Goal: Task Accomplishment & Management: Manage account settings

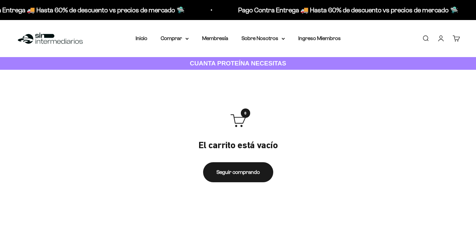
click at [442, 40] on link "Iniciar sesión" at bounding box center [440, 38] width 7 height 7
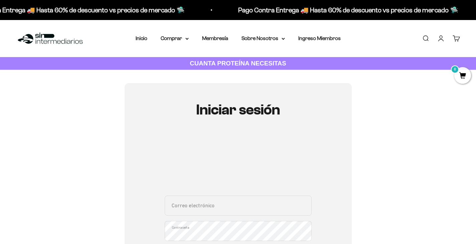
click at [197, 205] on input "Correo electrónico" at bounding box center [238, 206] width 147 height 20
click at [174, 204] on input "Correo electrónico" at bounding box center [238, 195] width 147 height 20
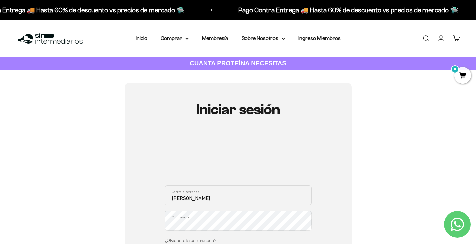
type input "jhonatanforonda528@gmail.com"
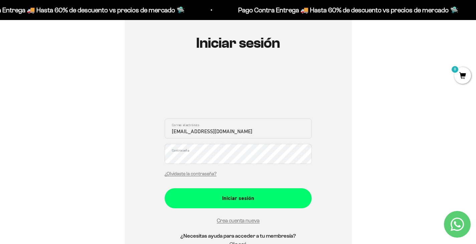
click at [127, 152] on div "Iniciar sesión jhonatanforonda528@gmail.com Correo electrónico Contraseña ¿Olvi…" at bounding box center [238, 145] width 227 height 258
click at [165, 188] on button "Iniciar sesión" at bounding box center [238, 198] width 147 height 20
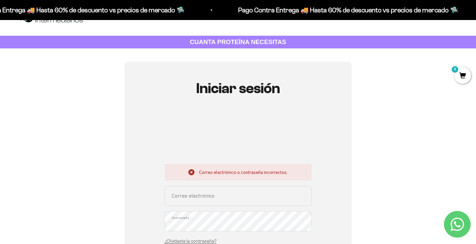
scroll to position [33, 0]
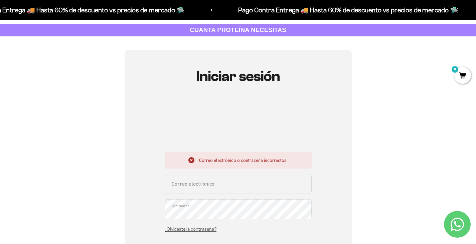
click at [215, 175] on input "Correo electrónico" at bounding box center [238, 184] width 147 height 20
click at [183, 185] on input "Correo electrónico" at bounding box center [238, 184] width 147 height 20
type input "jhonatanforonda528@gmail.com"
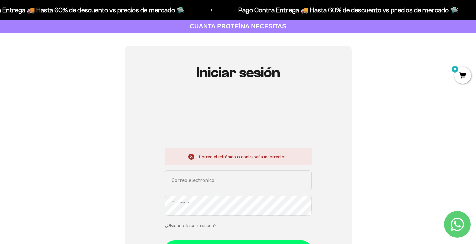
scroll to position [100, 0]
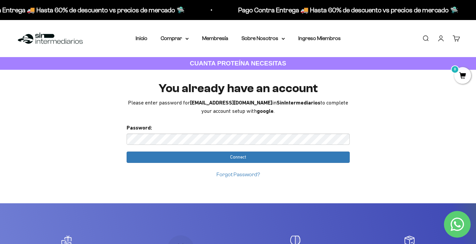
click at [29, 37] on img at bounding box center [50, 38] width 68 height 14
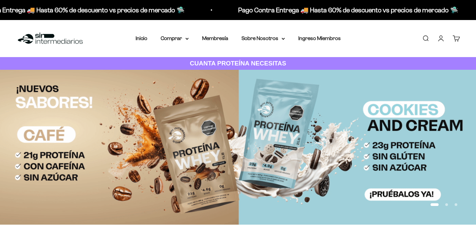
click at [442, 38] on link "Iniciar sesión" at bounding box center [440, 38] width 7 height 7
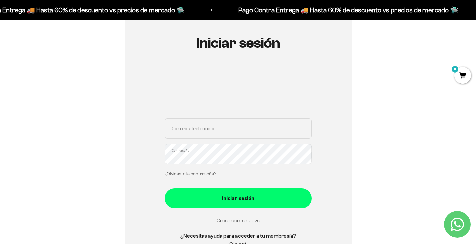
scroll to position [100, 0]
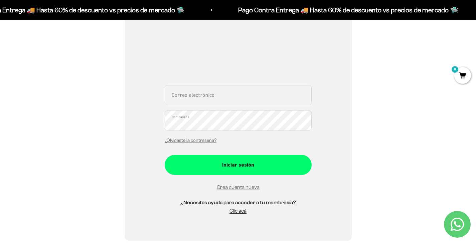
click at [192, 137] on div "¿Olvidaste la contraseña?" at bounding box center [191, 140] width 52 height 9
click at [192, 140] on link "¿Olvidaste la contraseña?" at bounding box center [191, 140] width 52 height 5
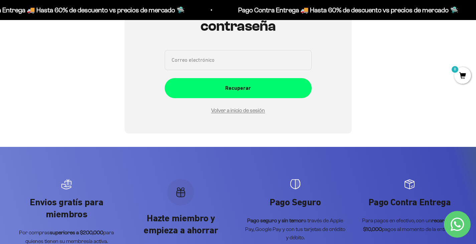
click at [203, 61] on input "Correo electrónico" at bounding box center [238, 60] width 147 height 20
type input "jhonatanforonda528@gmail.com"
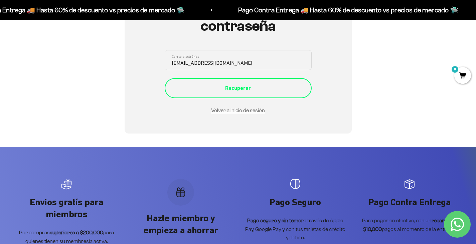
click at [202, 82] on button "Recuperar" at bounding box center [238, 88] width 147 height 20
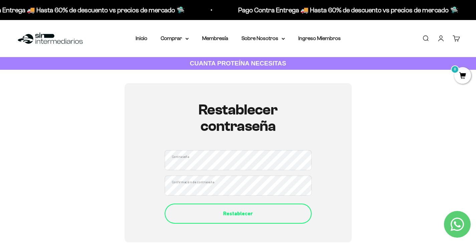
click at [223, 210] on div "Restablecer" at bounding box center [238, 213] width 120 height 9
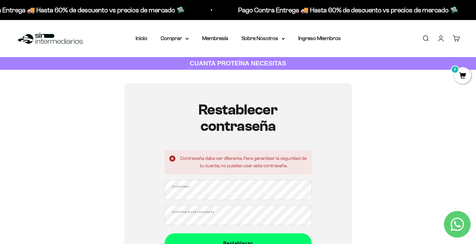
click at [157, 192] on div "Restablecer contraseña Contraseña debe ser diferente. Para garantizar la seguri…" at bounding box center [238, 177] width 227 height 189
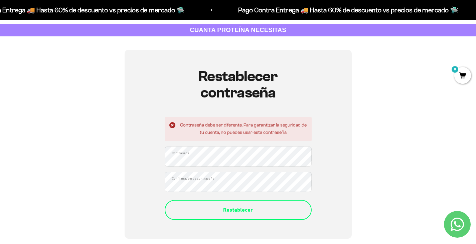
click at [196, 210] on div "Restablecer" at bounding box center [238, 210] width 120 height 9
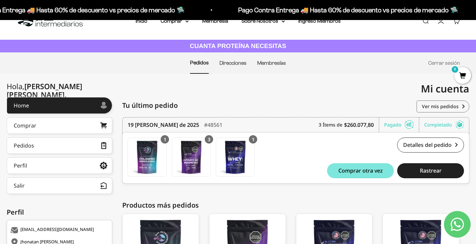
scroll to position [16, 0]
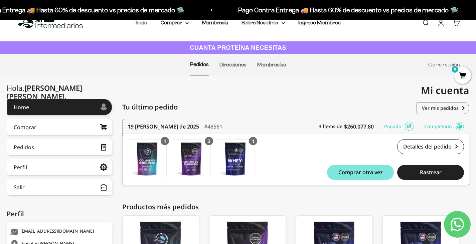
click at [25, 25] on img at bounding box center [50, 23] width 68 height 14
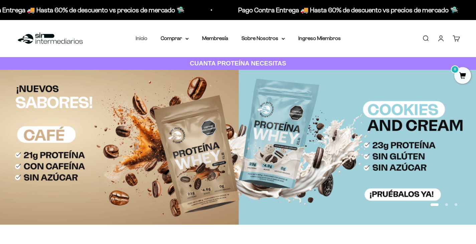
click at [147, 40] on link "Inicio" at bounding box center [142, 38] width 12 height 6
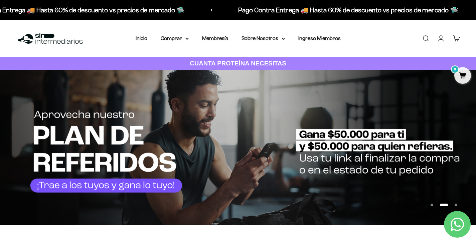
click at [141, 35] on li "Inicio" at bounding box center [142, 38] width 12 height 9
click at [170, 40] on summary "Comprar" at bounding box center [175, 38] width 28 height 9
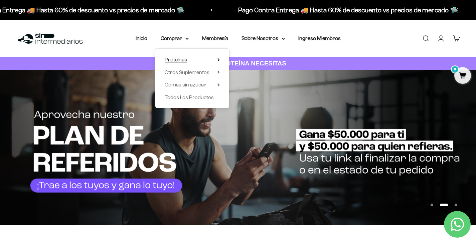
click at [198, 61] on summary "Proteínas" at bounding box center [192, 59] width 55 height 9
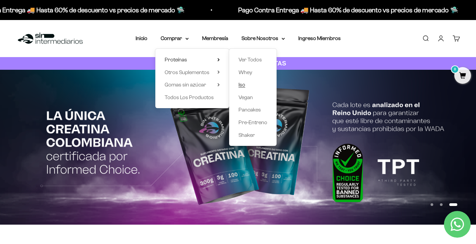
click at [242, 83] on span "Iso" at bounding box center [241, 85] width 7 height 6
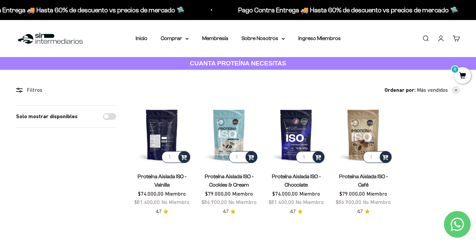
click at [166, 133] on img at bounding box center [161, 134] width 59 height 59
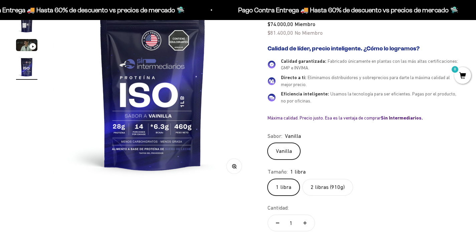
click at [319, 185] on label "2 libras (910g)" at bounding box center [327, 187] width 51 height 17
click at [267, 179] on input "2 libras (910g)" at bounding box center [267, 179] width 0 height 0
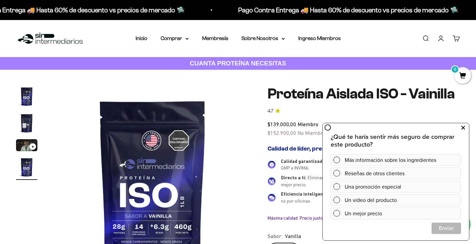
click at [464, 130] on icon at bounding box center [463, 128] width 4 height 9
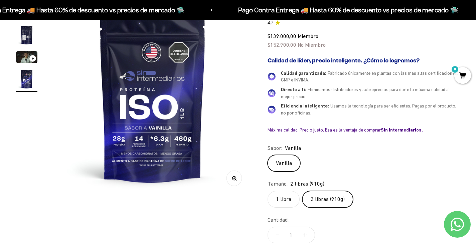
scroll to position [100, 0]
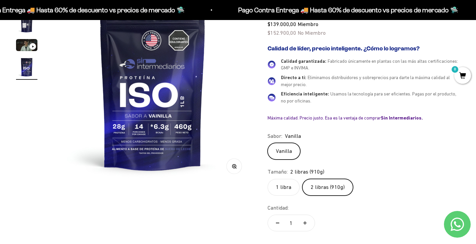
click at [289, 190] on label "1 libra" at bounding box center [283, 187] width 32 height 17
click at [267, 179] on input "1 libra" at bounding box center [267, 179] width 0 height 0
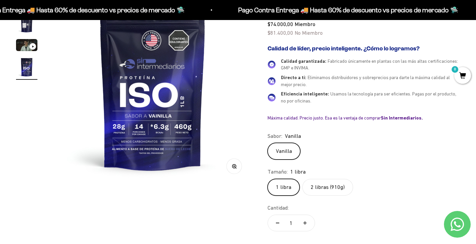
click at [310, 190] on label "2 libras (910g)" at bounding box center [327, 187] width 51 height 17
click at [267, 179] on input "2 libras (910g)" at bounding box center [267, 179] width 0 height 0
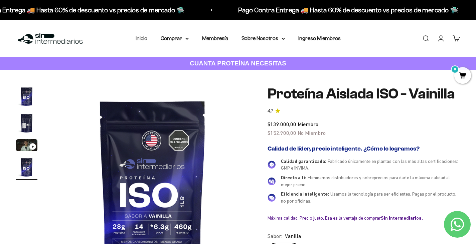
click at [144, 38] on link "Inicio" at bounding box center [142, 38] width 12 height 6
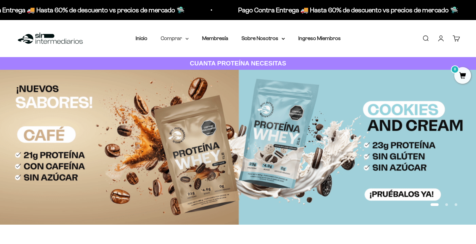
click at [176, 41] on summary "Comprar" at bounding box center [175, 38] width 28 height 9
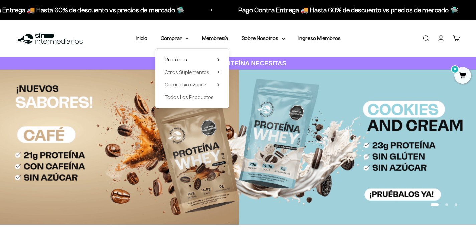
click at [185, 62] on span "Proteínas" at bounding box center [176, 60] width 22 height 6
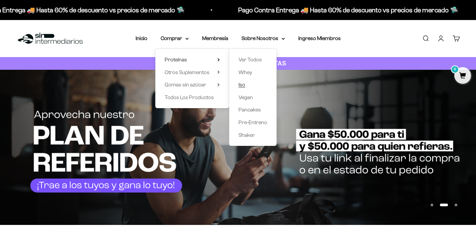
click at [243, 86] on span "Iso" at bounding box center [241, 85] width 7 height 6
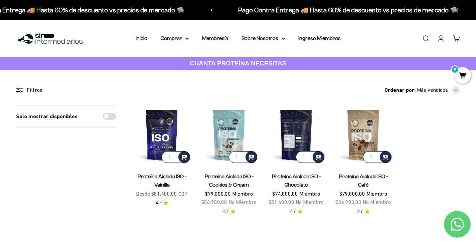
click at [290, 121] on img at bounding box center [295, 134] width 59 height 59
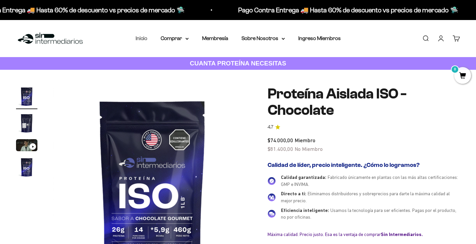
click at [143, 39] on link "Inicio" at bounding box center [142, 38] width 12 height 6
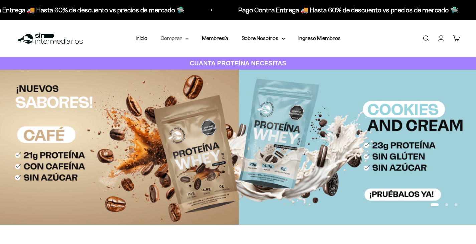
drag, startPoint x: 181, startPoint y: 44, endPoint x: 177, endPoint y: 39, distance: 5.9
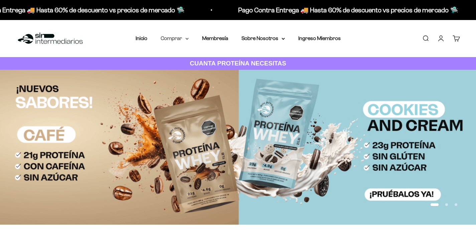
click at [181, 43] on div "Menú Buscar Inicio Comprar Proteínas Ver Todos Whey Iso Vegan Pancakes Pre-Entr…" at bounding box center [238, 38] width 476 height 37
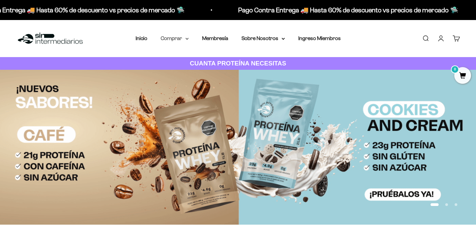
click at [177, 38] on summary "Comprar" at bounding box center [175, 38] width 28 height 9
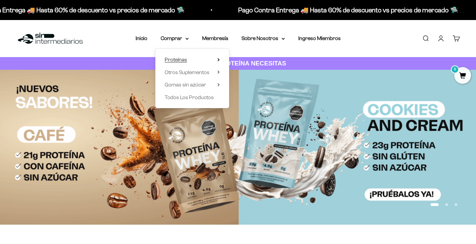
click at [185, 62] on span "Proteínas" at bounding box center [176, 60] width 22 height 6
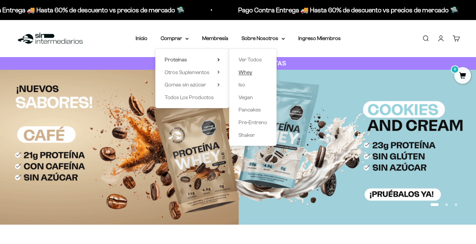
click at [244, 74] on span "Whey" at bounding box center [245, 72] width 14 height 6
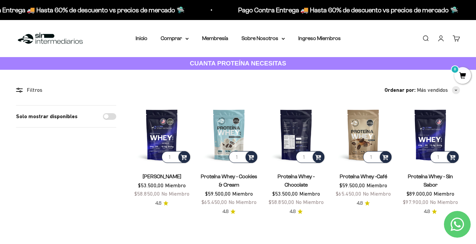
click at [298, 135] on img at bounding box center [295, 134] width 59 height 59
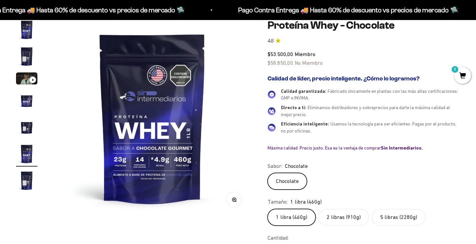
click at [388, 218] on label "5 libras (2280g)" at bounding box center [399, 217] width 54 height 17
click at [267, 209] on input "5 libras (2280g)" at bounding box center [267, 209] width 0 height 0
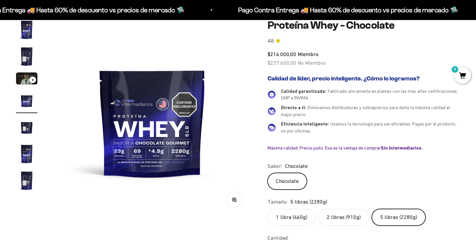
click at [354, 215] on label "2 libras (910g)" at bounding box center [343, 217] width 51 height 17
click at [267, 209] on input "2 libras (910g)" at bounding box center [267, 209] width 0 height 0
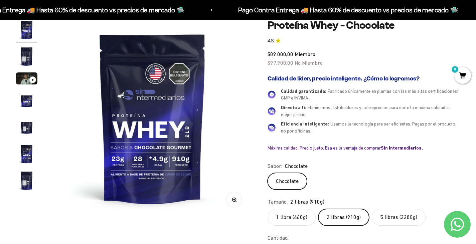
click at [389, 216] on label "5 libras (2280g)" at bounding box center [399, 217] width 54 height 17
click at [267, 209] on input "5 libras (2280g)" at bounding box center [267, 209] width 0 height 0
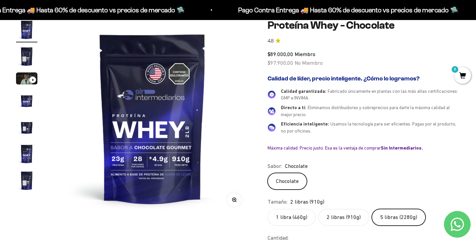
scroll to position [0, 618]
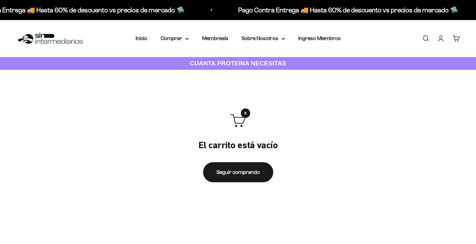
click at [438, 39] on link "Cuenta" at bounding box center [440, 38] width 7 height 7
click at [439, 39] on link "Cuenta" at bounding box center [440, 38] width 7 height 7
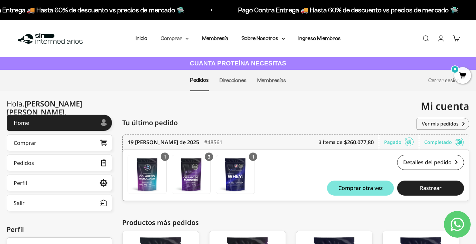
click at [184, 35] on summary "Comprar" at bounding box center [175, 38] width 28 height 9
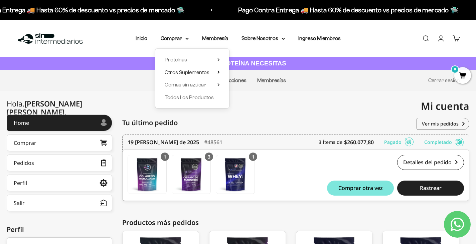
click at [190, 72] on span "Otros Suplementos" at bounding box center [187, 72] width 45 height 6
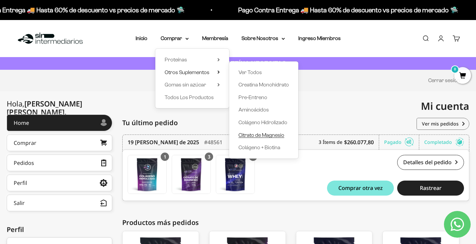
click at [253, 133] on span "Citrato de Magnesio" at bounding box center [261, 135] width 46 height 6
